Goal: Find specific page/section: Find specific page/section

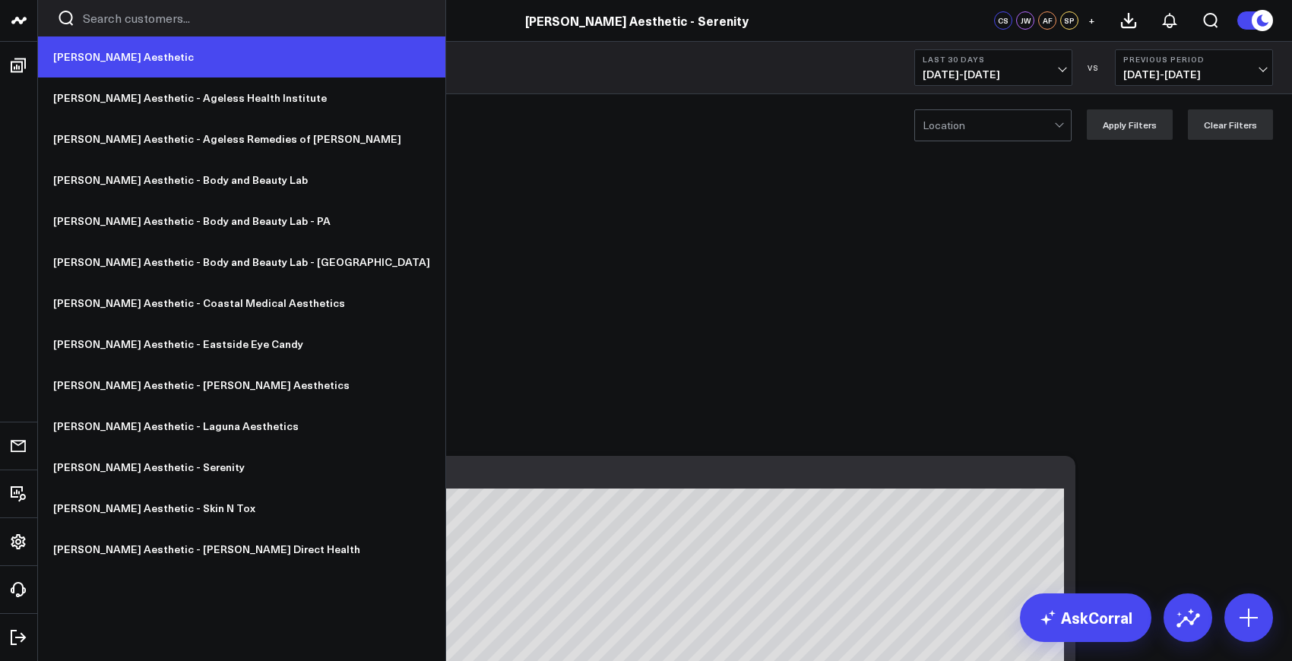
click at [83, 60] on link "[PERSON_NAME] Aesthetic" at bounding box center [241, 56] width 407 height 41
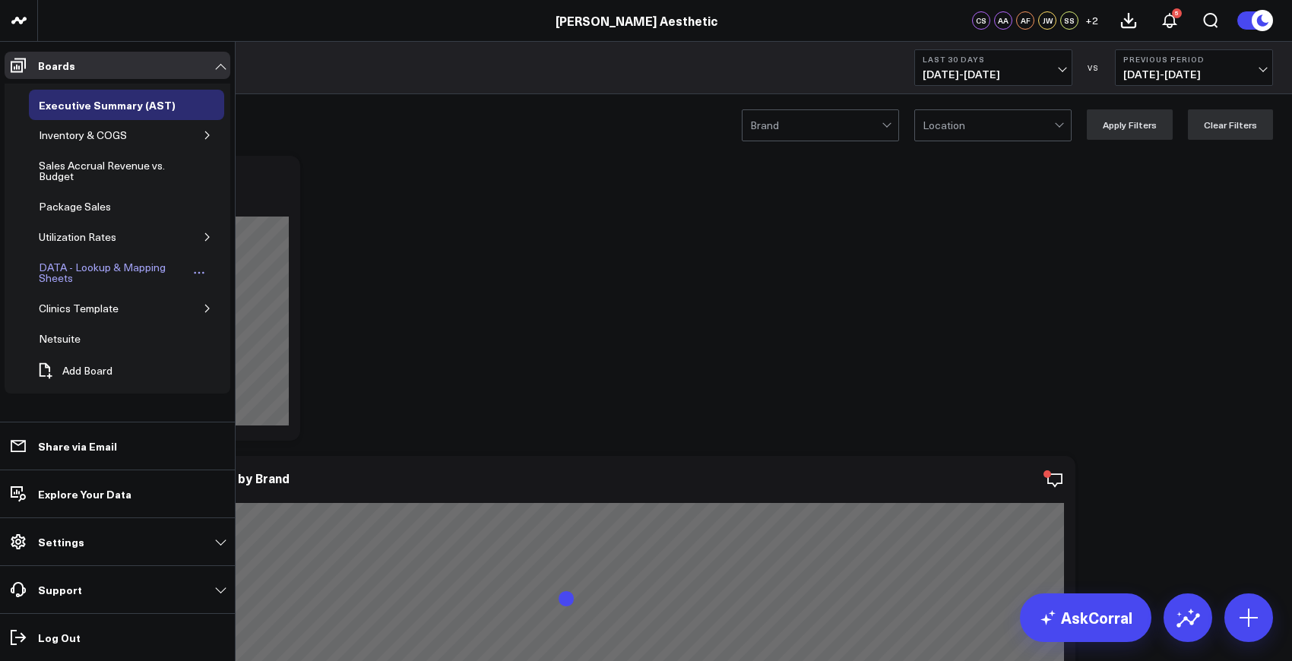
click at [114, 268] on div "DATA - Lookup & Mapping Sheets" at bounding box center [112, 272] width 154 height 29
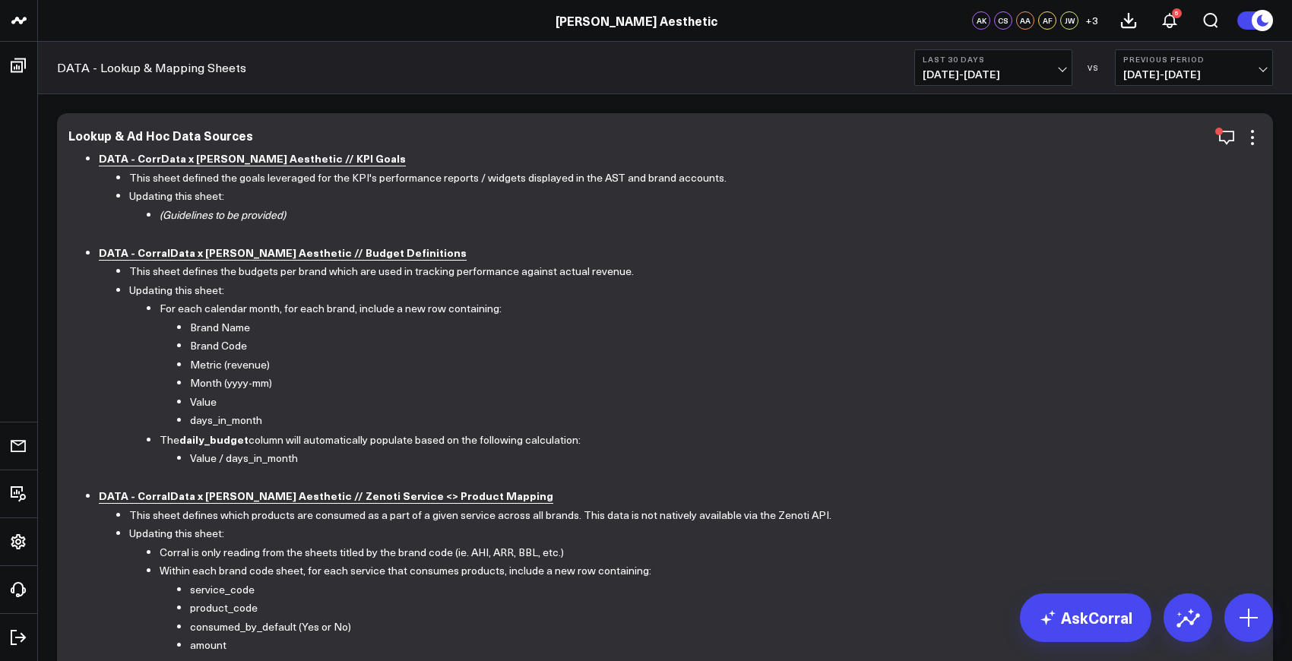
scroll to position [38, 0]
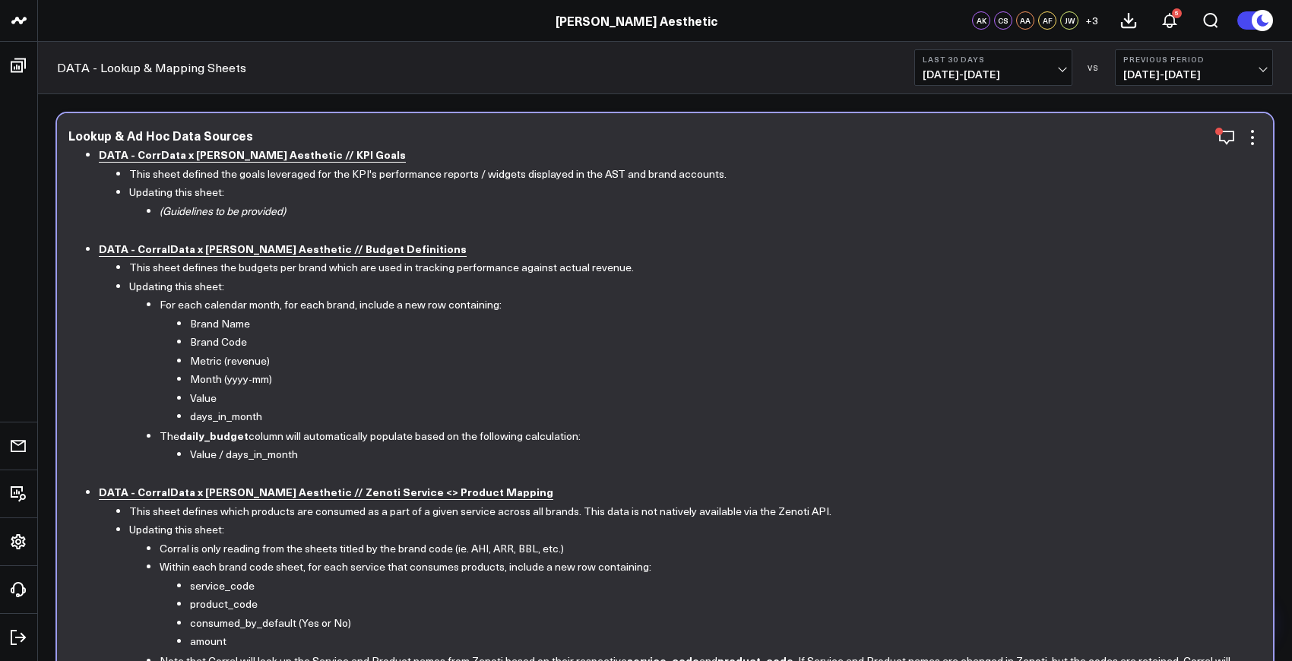
click at [294, 250] on b "DATA - CorralData x Annie Aesthetic // Budget Definitions" at bounding box center [283, 248] width 368 height 15
